Goal: Task Accomplishment & Management: Use online tool/utility

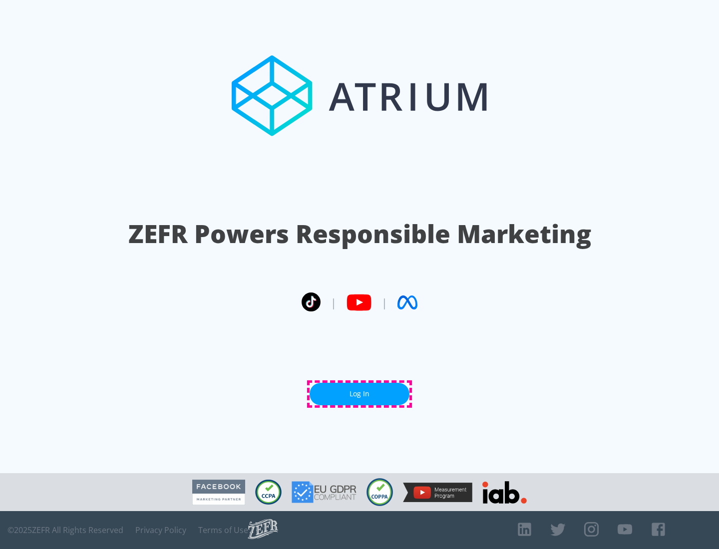
click at [359, 394] on link "Log In" at bounding box center [359, 394] width 100 height 22
